Goal: Task Accomplishment & Management: Use online tool/utility

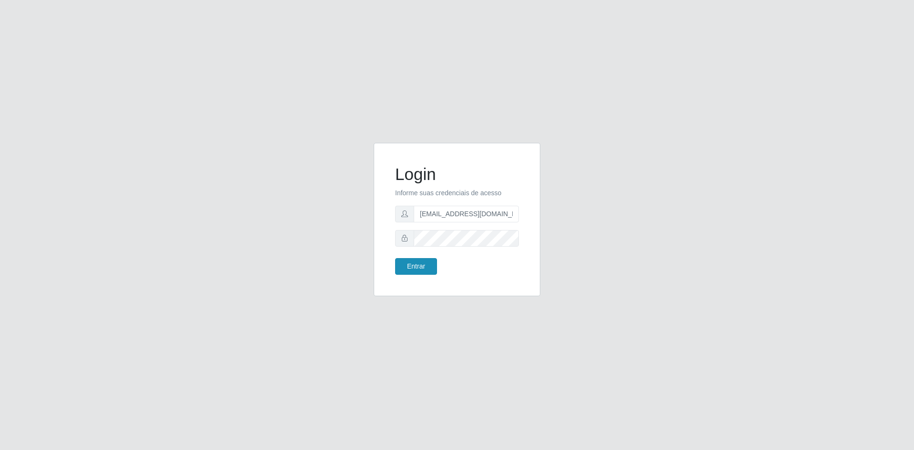
click at [412, 271] on button "Entrar" at bounding box center [416, 266] width 42 height 17
click at [425, 271] on button "Entrar" at bounding box center [416, 266] width 42 height 17
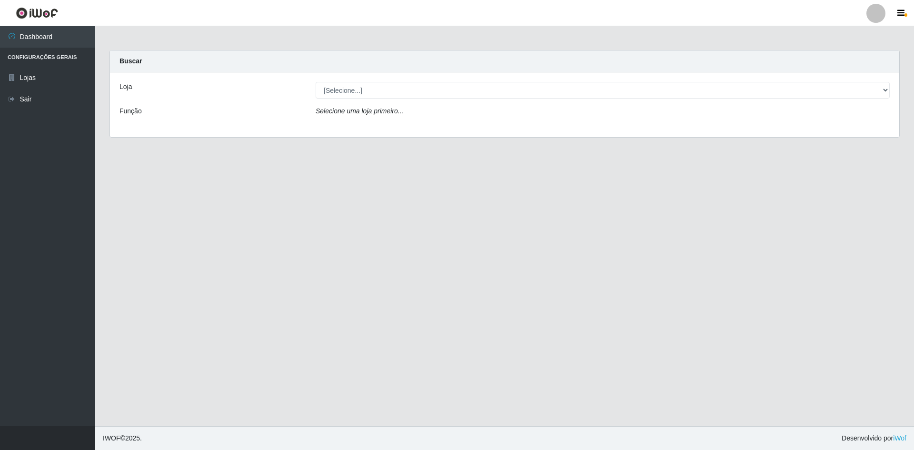
click at [639, 79] on div "Loja [Selecione...] Hiper Queiroz - [GEOGRAPHIC_DATA] Queiroz [GEOGRAPHIC_DATA]…" at bounding box center [504, 104] width 789 height 65
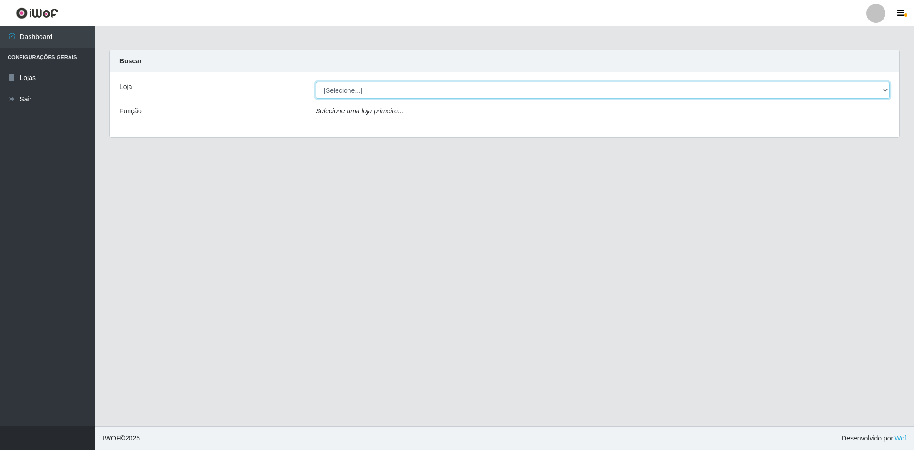
click at [638, 88] on select "[Selecione...] Hiper Queiroz - [GEOGRAPHIC_DATA] [GEOGRAPHIC_DATA] [GEOGRAPHIC_…" at bounding box center [602, 90] width 574 height 17
select select "517"
click at [315, 82] on select "[Selecione...] Hiper Queiroz - [GEOGRAPHIC_DATA] [GEOGRAPHIC_DATA] [GEOGRAPHIC_…" at bounding box center [602, 90] width 574 height 17
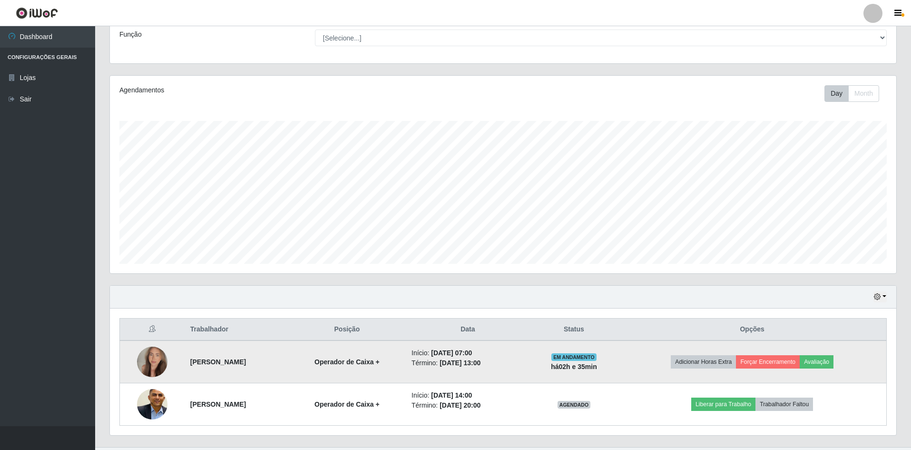
scroll to position [98, 0]
